Goal: Information Seeking & Learning: Learn about a topic

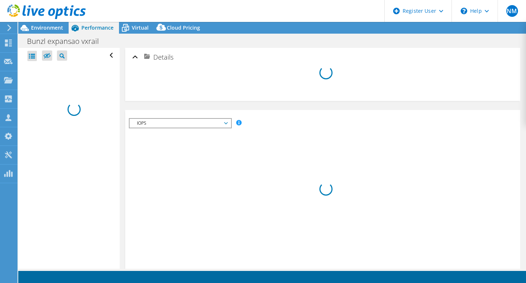
select select "[GEOGRAPHIC_DATA]"
select select "USD"
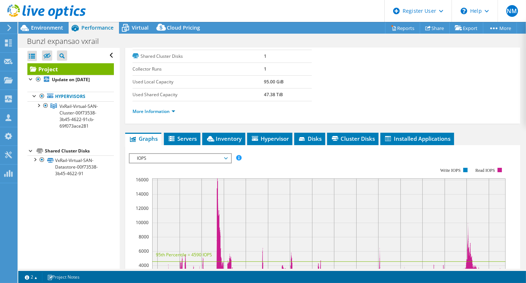
scroll to position [110, 0]
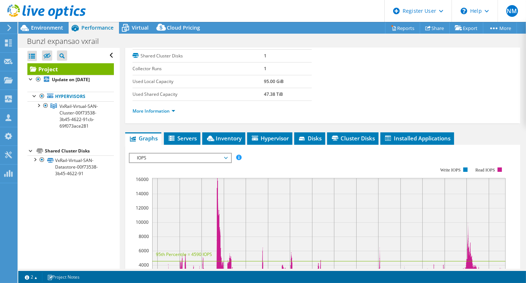
click at [226, 154] on span "IOPS" at bounding box center [180, 157] width 94 height 9
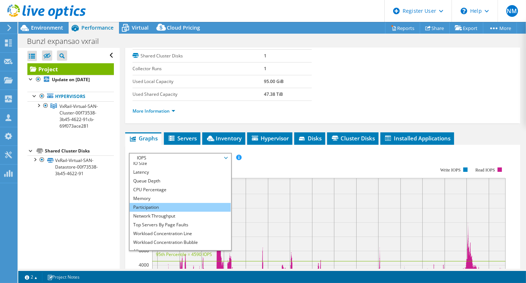
scroll to position [26, 0]
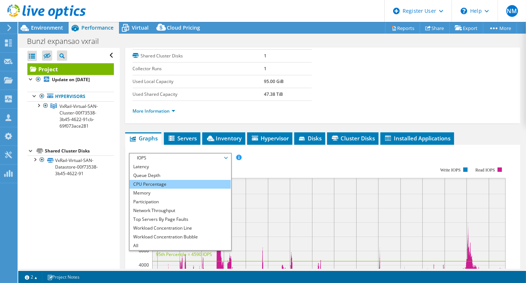
click at [197, 180] on li "CPU Percentage" at bounding box center [180, 184] width 101 height 9
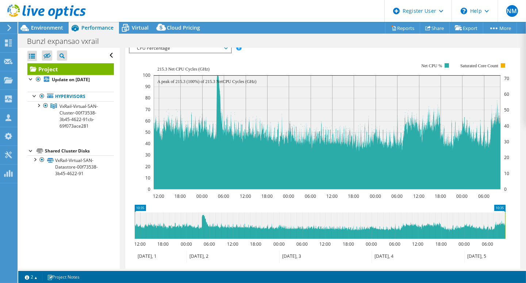
scroll to position [183, 0]
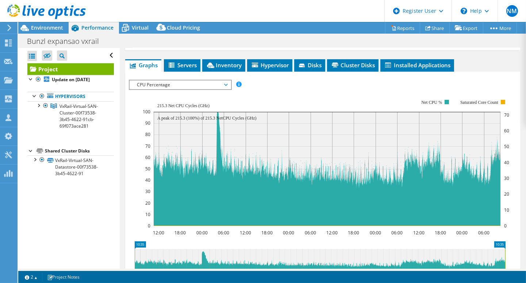
drag, startPoint x: 498, startPoint y: 94, endPoint x: 503, endPoint y: 97, distance: 6.0
click at [501, 96] on rect at bounding box center [326, 162] width 367 height 146
click at [504, 100] on rect at bounding box center [503, 102] width 4 height 4
click at [212, 83] on span "CPU Percentage" at bounding box center [180, 84] width 94 height 9
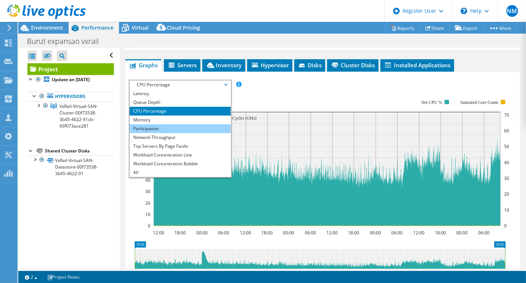
scroll to position [0, 0]
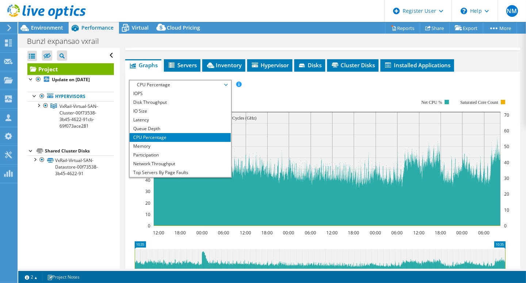
drag, startPoint x: 269, startPoint y: 83, endPoint x: 245, endPoint y: 83, distance: 24.8
click at [264, 84] on div "IOPS Disk Throughput IO Size Latency Queue Depth CPU Percentage Memory Page Fau…" at bounding box center [323, 85] width 388 height 10
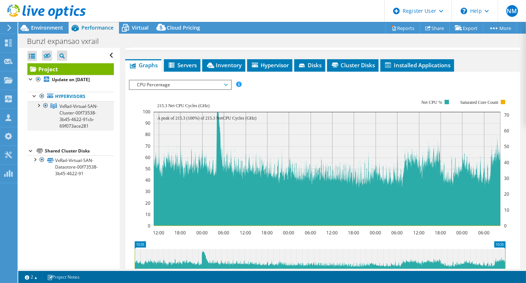
click at [35, 106] on div at bounding box center [38, 104] width 7 height 7
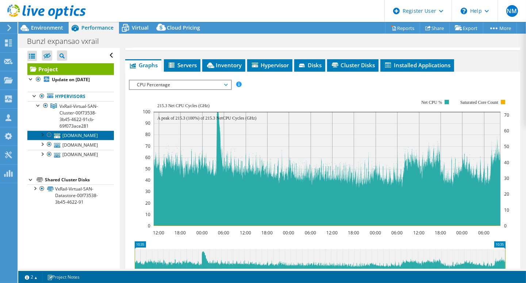
drag, startPoint x: 72, startPoint y: 139, endPoint x: 76, endPoint y: 143, distance: 5.7
click at [72, 139] on link "[DOMAIN_NAME]" at bounding box center [70, 134] width 87 height 9
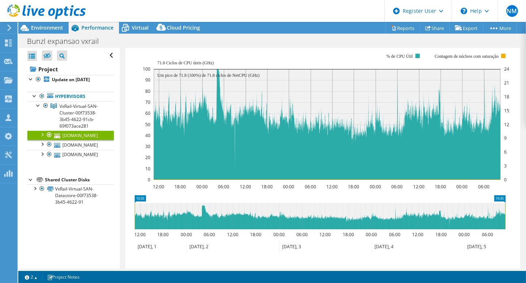
scroll to position [110, 0]
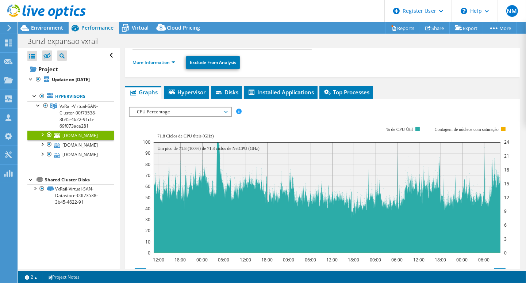
click at [224, 108] on span "CPU Percentage" at bounding box center [180, 111] width 94 height 9
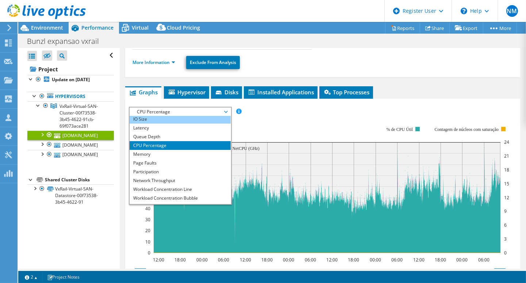
scroll to position [26, 0]
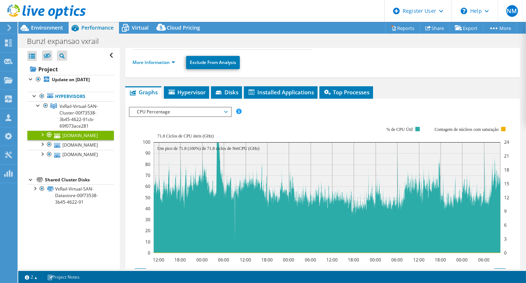
drag, startPoint x: 315, startPoint y: 119, endPoint x: 309, endPoint y: 117, distance: 5.8
click at [313, 118] on rect at bounding box center [326, 189] width 367 height 146
click at [308, 116] on rect at bounding box center [326, 189] width 367 height 146
click at [307, 116] on rect at bounding box center [326, 189] width 367 height 146
click at [293, 11] on header "NM Dell User [PERSON_NAME] Minh [EMAIL_ADDRESS][PERSON_NAME][DOMAIN_NAME] Dell …" at bounding box center [263, 11] width 526 height 22
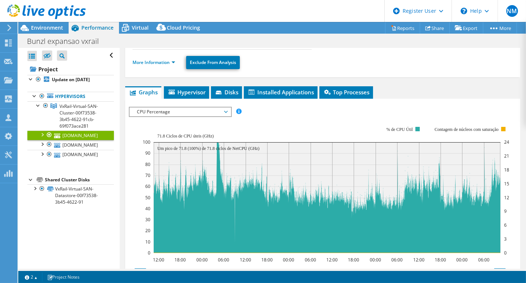
click at [292, 11] on header "NM Dell User [PERSON_NAME] Minh [EMAIL_ADDRESS][PERSON_NAME][DOMAIN_NAME] Dell …" at bounding box center [263, 11] width 526 height 22
click at [290, 11] on header "NM Dell User [PERSON_NAME] Minh [EMAIL_ADDRESS][PERSON_NAME][DOMAIN_NAME] Dell …" at bounding box center [263, 11] width 526 height 22
drag, startPoint x: 290, startPoint y: 11, endPoint x: 228, endPoint y: 106, distance: 113.2
click at [288, 10] on header "NM Dell User [PERSON_NAME] Minh [EMAIL_ADDRESS][PERSON_NAME][DOMAIN_NAME] Dell …" at bounding box center [263, 11] width 526 height 22
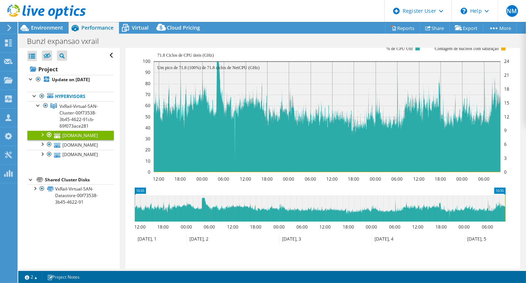
scroll to position [178, 0]
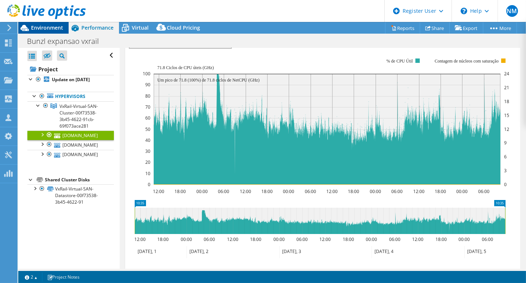
click at [47, 26] on span "Environment" at bounding box center [47, 27] width 32 height 7
